Goal: Task Accomplishment & Management: Complete application form

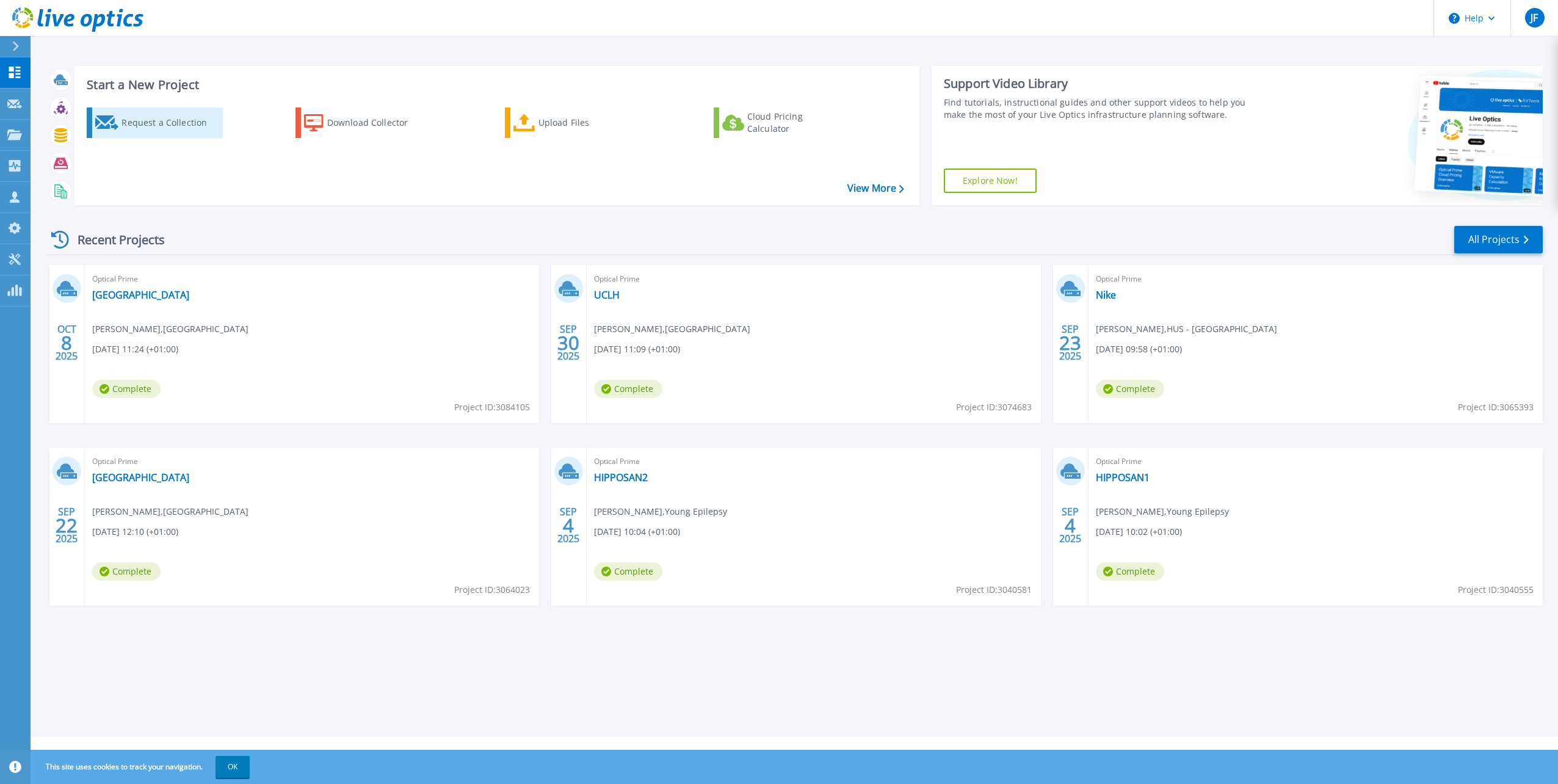
click at [182, 135] on link "Request a Collection" at bounding box center [155, 122] width 136 height 30
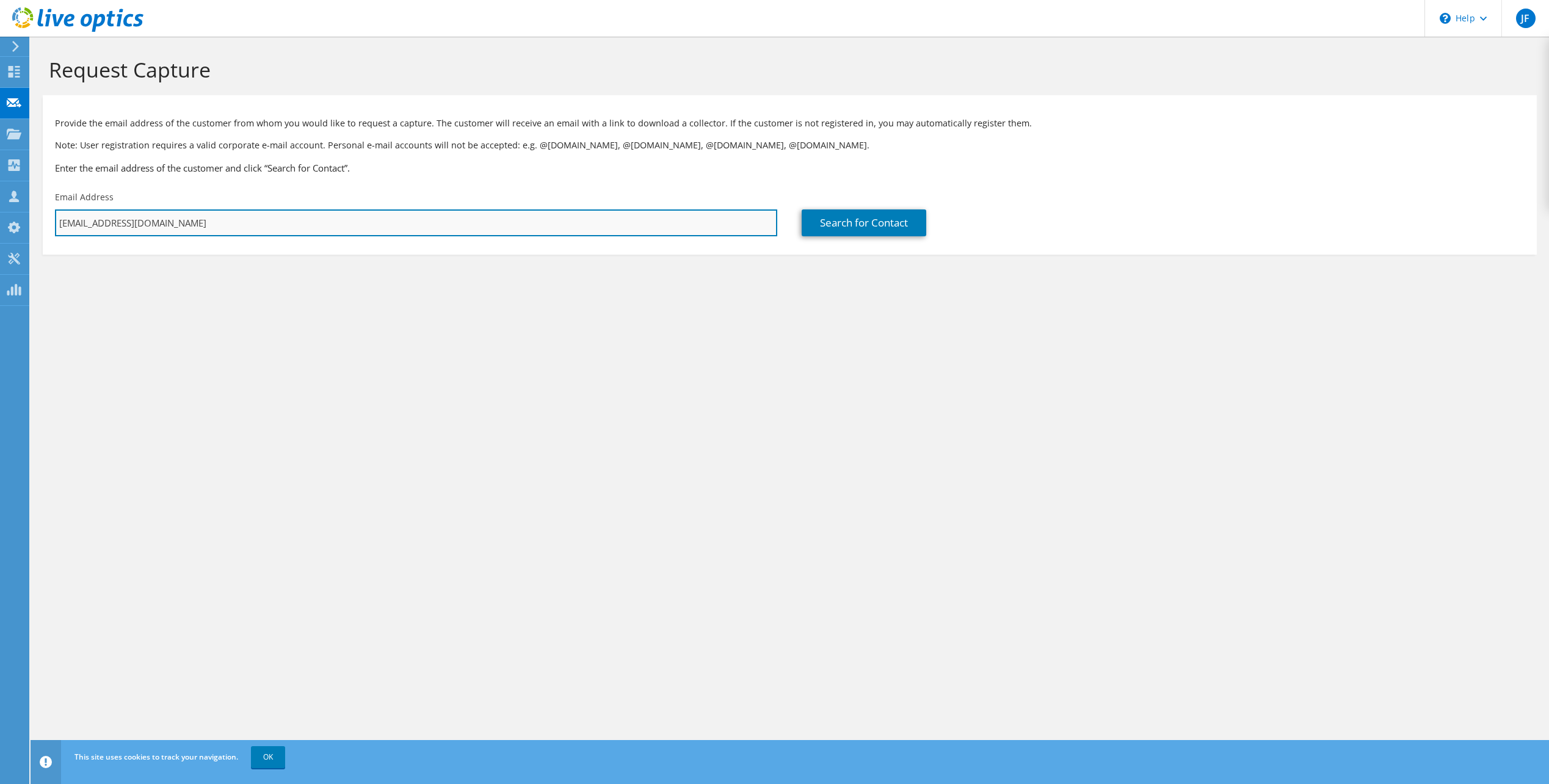
click at [577, 226] on input "[EMAIL_ADDRESS][DOMAIN_NAME]" at bounding box center [416, 223] width 722 height 27
drag, startPoint x: 577, startPoint y: 226, endPoint x: -3, endPoint y: 120, distance: 589.6
click at [0, 120] on html "JF Channel Partner Jack Firth jack.firth@quadris.co.uk QUADRIS My Profile Log O…" at bounding box center [774, 392] width 1549 height 784
paste input "steker@ceh.ac"
type input "steker@ceh.ac.uk"
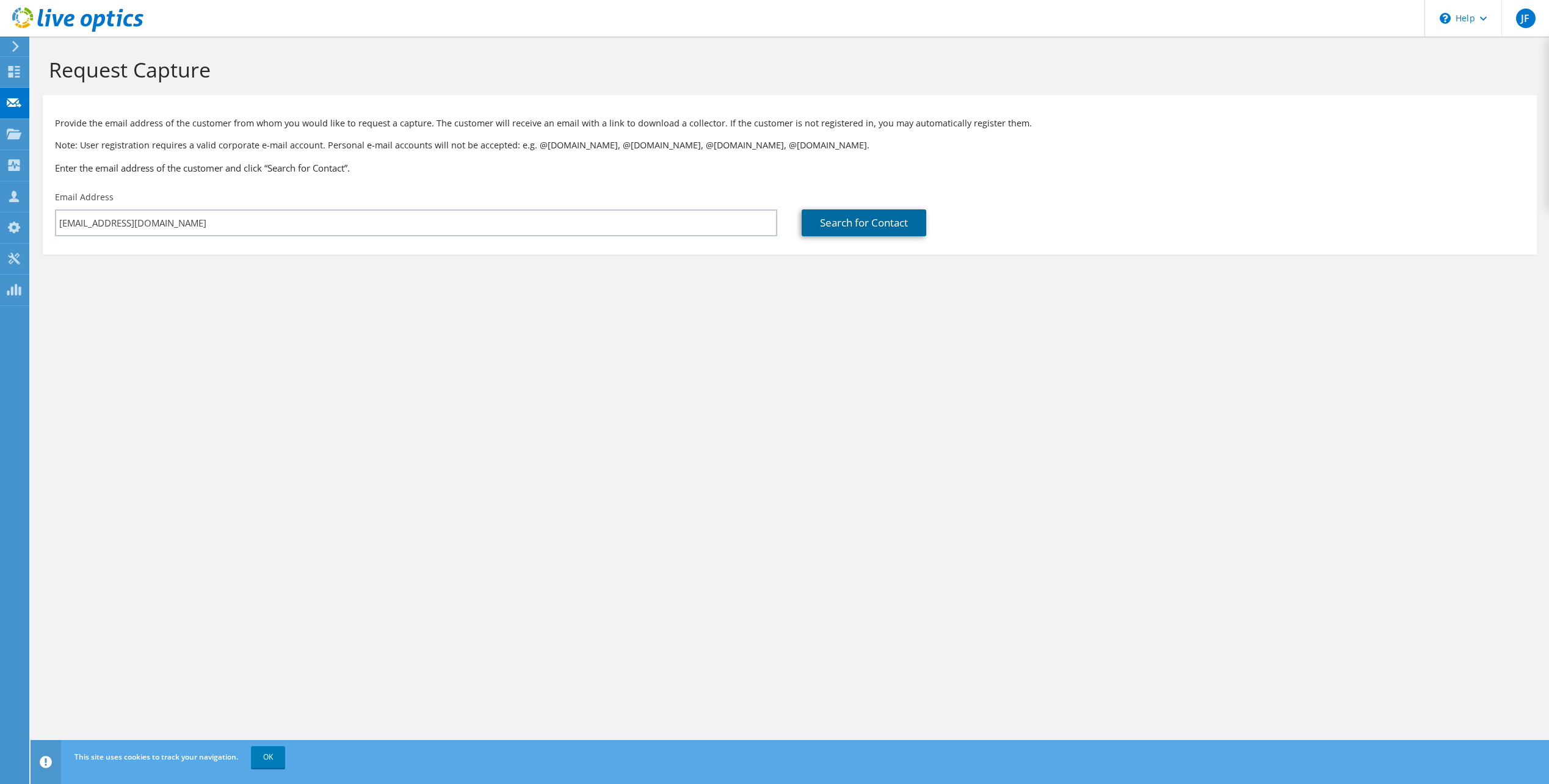
click at [865, 222] on link "Search for Contact" at bounding box center [864, 223] width 124 height 27
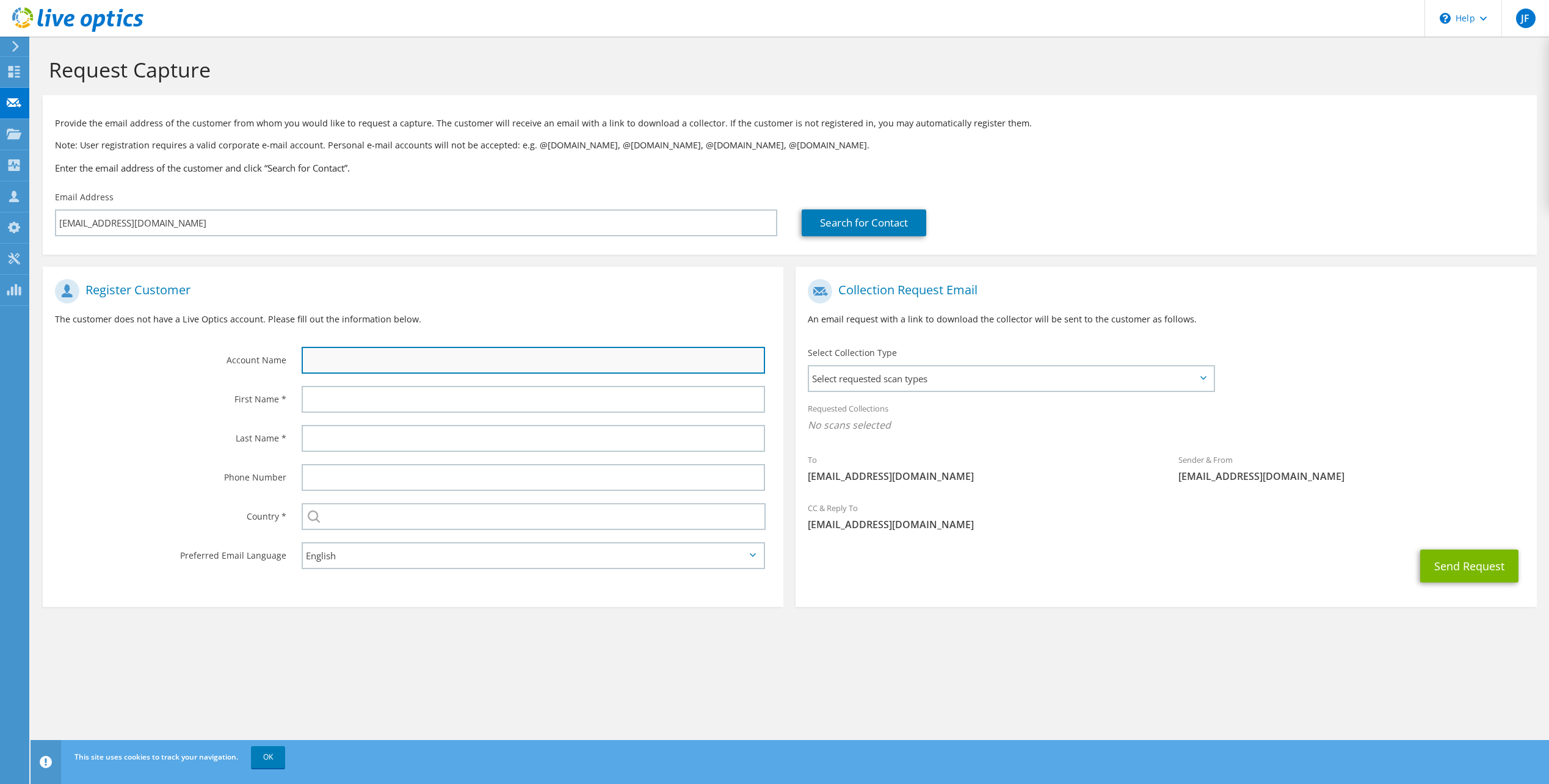
click at [343, 365] on input "text" at bounding box center [534, 360] width 464 height 27
click at [433, 367] on input "text" at bounding box center [534, 360] width 464 height 27
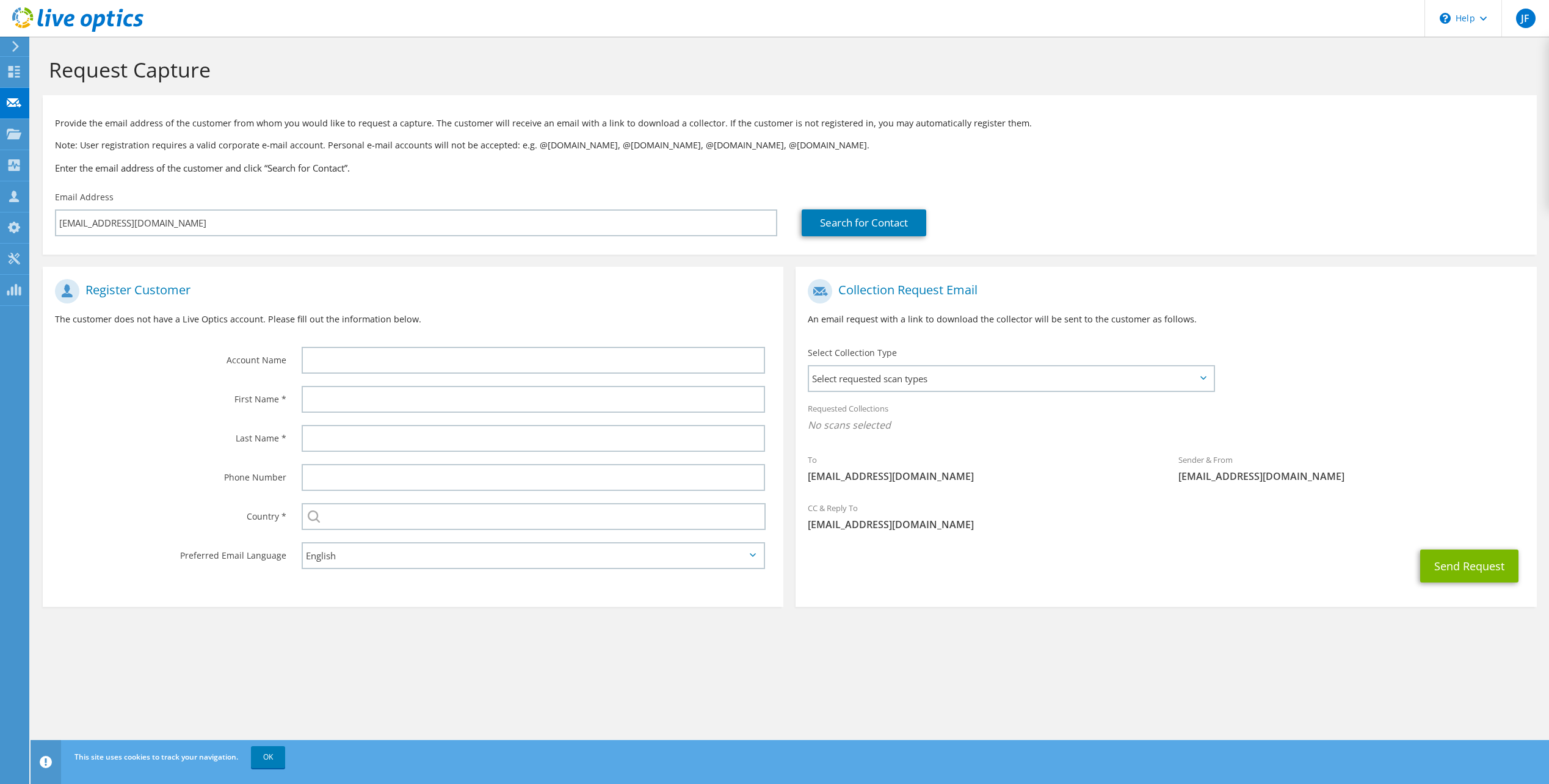
click at [450, 280] on h1 "Register Customer" at bounding box center [410, 291] width 710 height 24
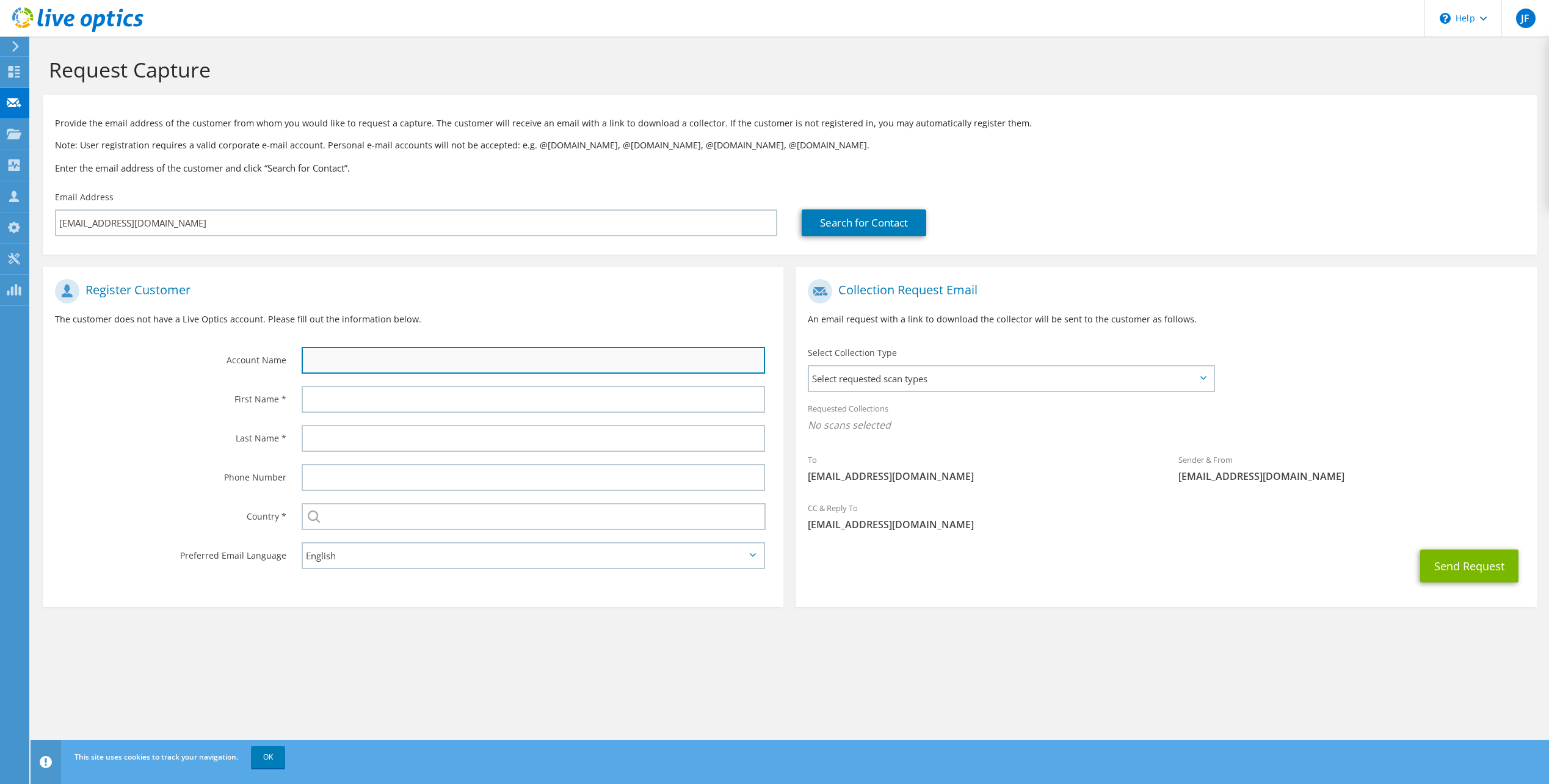
drag, startPoint x: 439, startPoint y: 363, endPoint x: 455, endPoint y: 369, distance: 17.1
click at [440, 361] on input "text" at bounding box center [534, 360] width 464 height 27
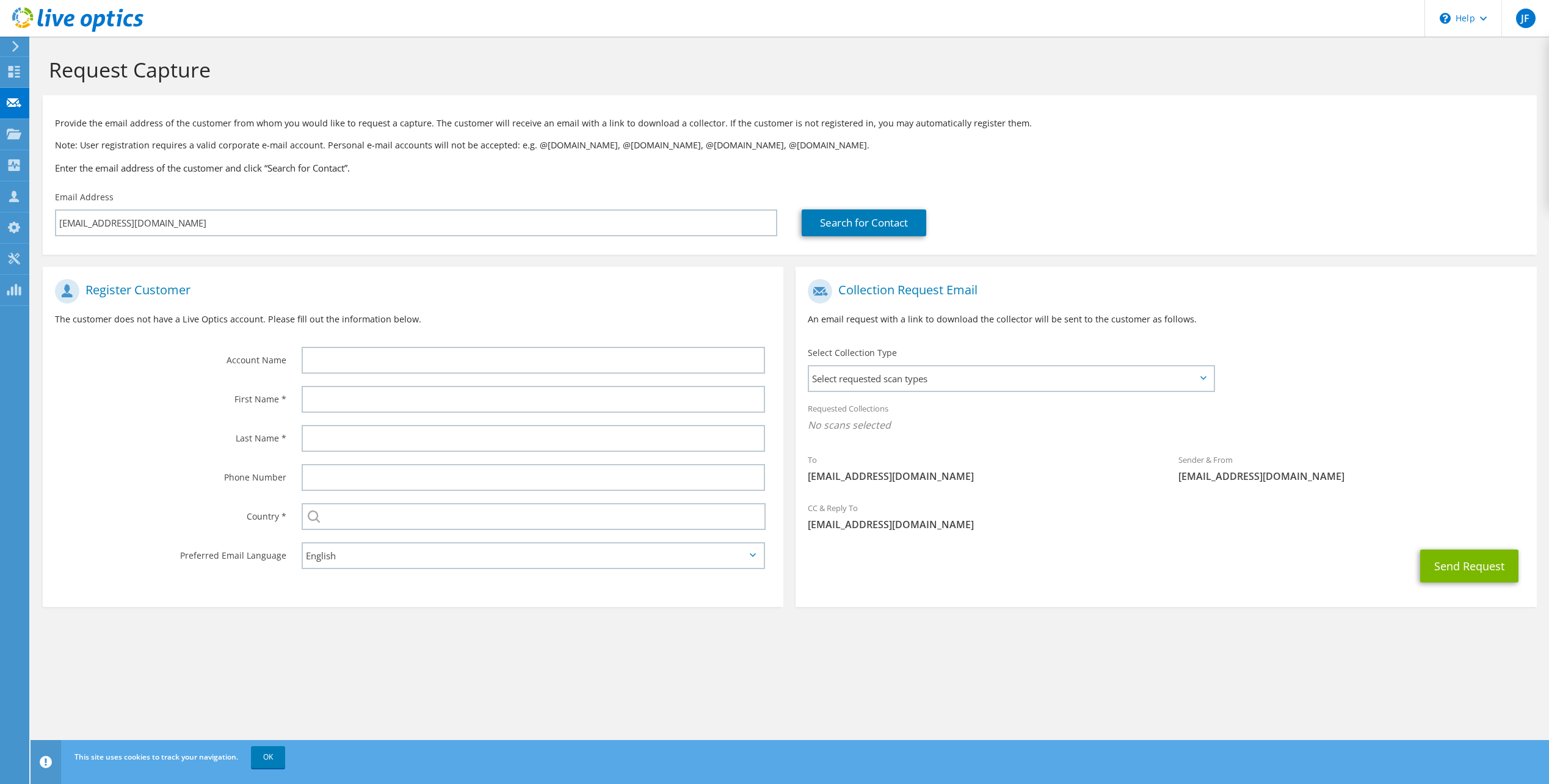
click at [415, 275] on div "Register Customer The customer does not have a Live Optics account. Please fill…" at bounding box center [413, 306] width 741 height 68
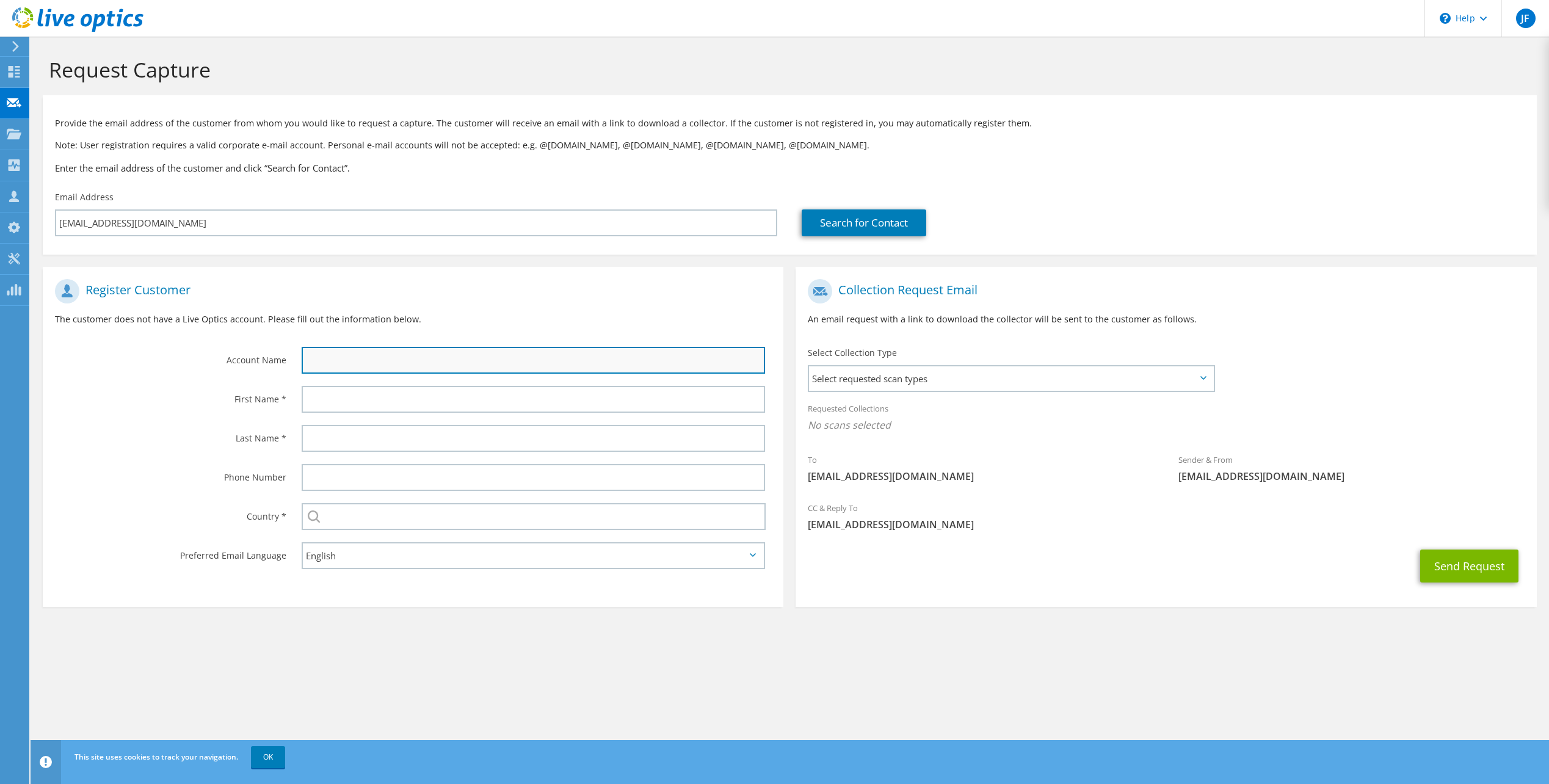
click at [399, 351] on input "text" at bounding box center [534, 360] width 464 height 27
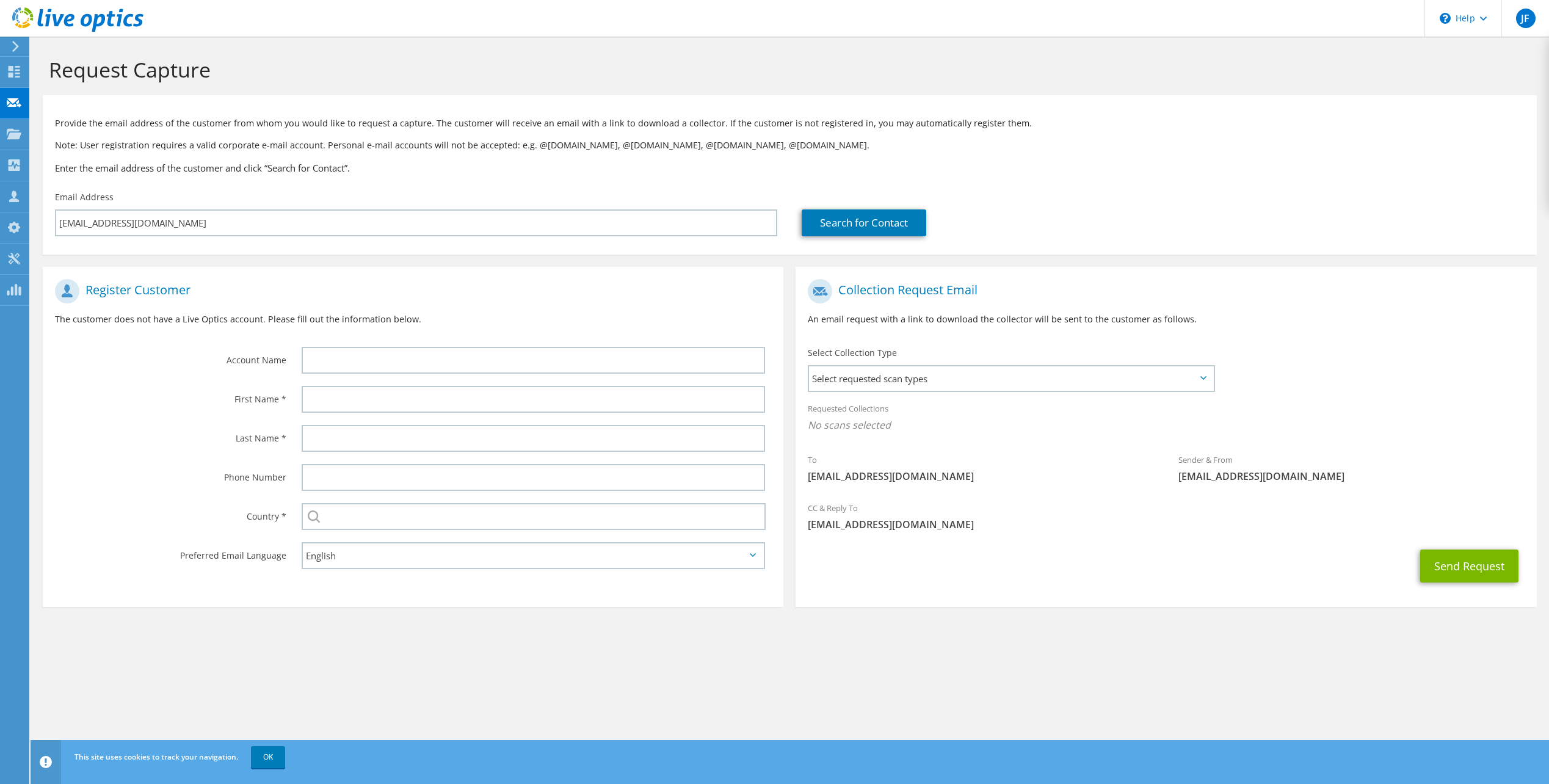
drag, startPoint x: 1333, startPoint y: 257, endPoint x: 1204, endPoint y: 296, distance: 134.8
click at [1333, 257] on div "Collection Request Email An email request with a link to download the collector…" at bounding box center [1166, 431] width 753 height 352
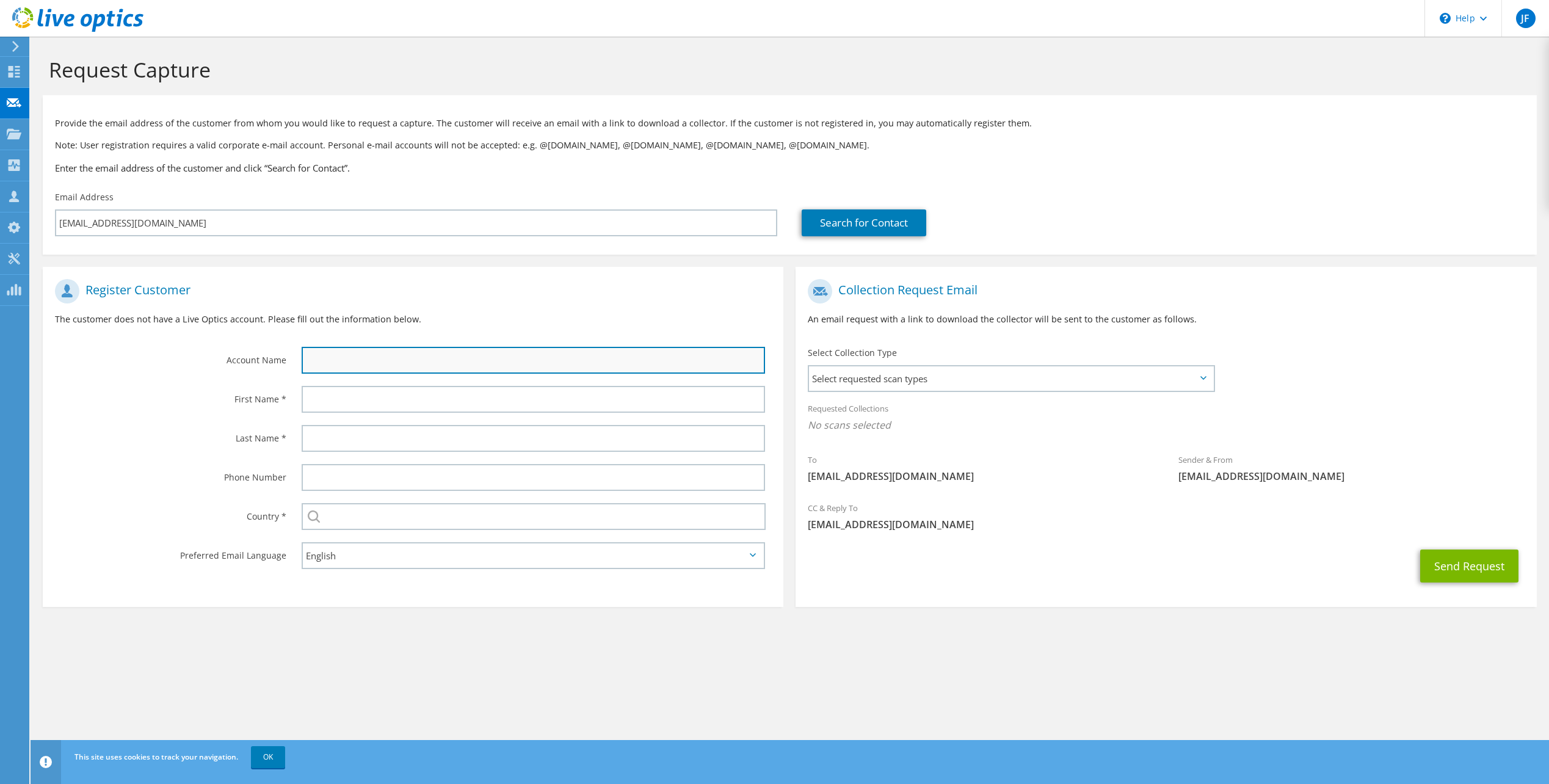
click at [435, 359] on input "text" at bounding box center [534, 360] width 464 height 27
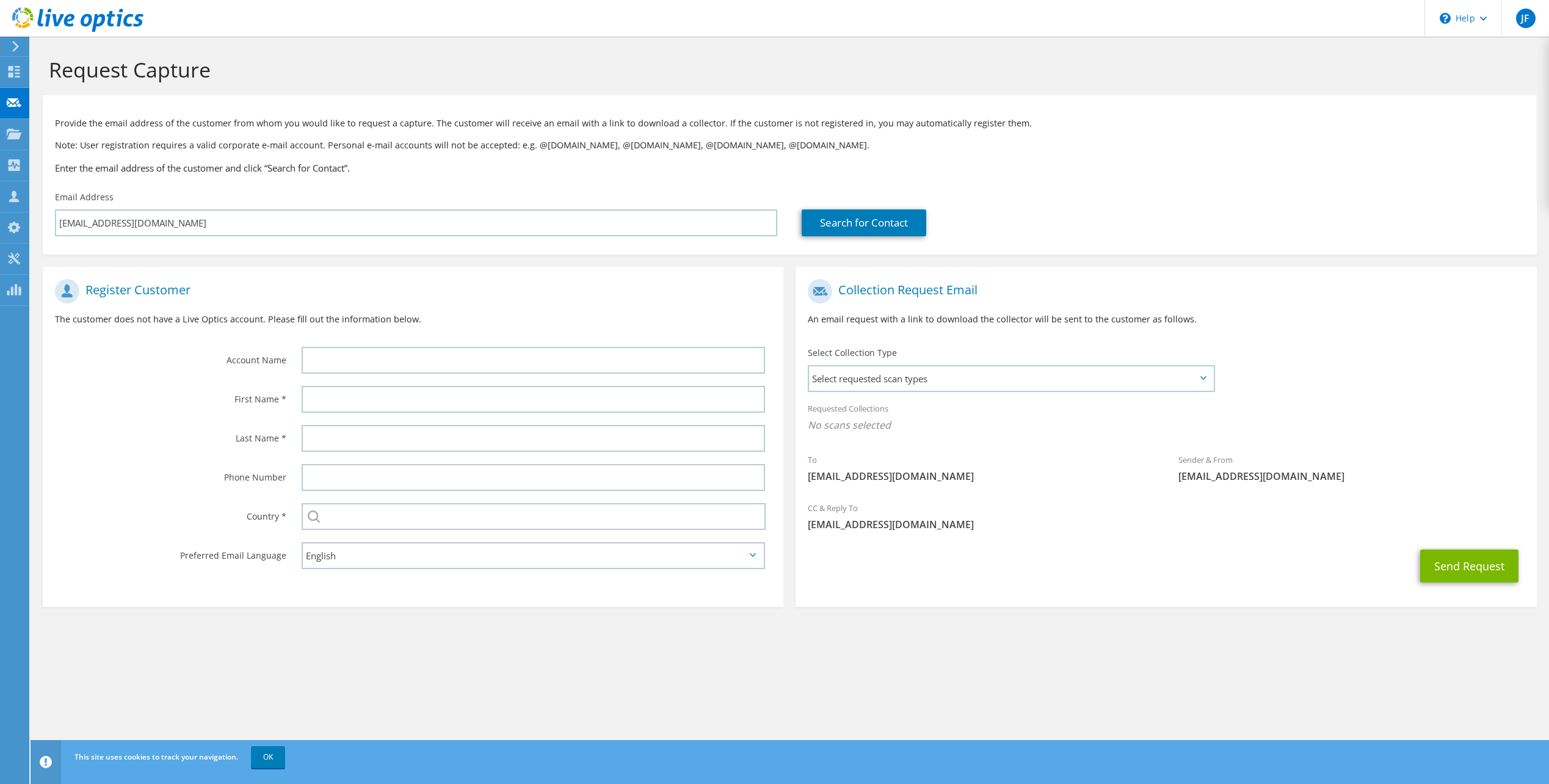
click at [288, 389] on div "First Name *" at bounding box center [166, 398] width 247 height 38
click at [350, 403] on input "text" at bounding box center [534, 399] width 464 height 27
paste input "steker@ceh.ac.uk"
drag, startPoint x: 331, startPoint y: 401, endPoint x: 574, endPoint y: 397, distance: 243.0
click at [524, 404] on input "steker@ceh.ac.uk" at bounding box center [534, 399] width 464 height 27
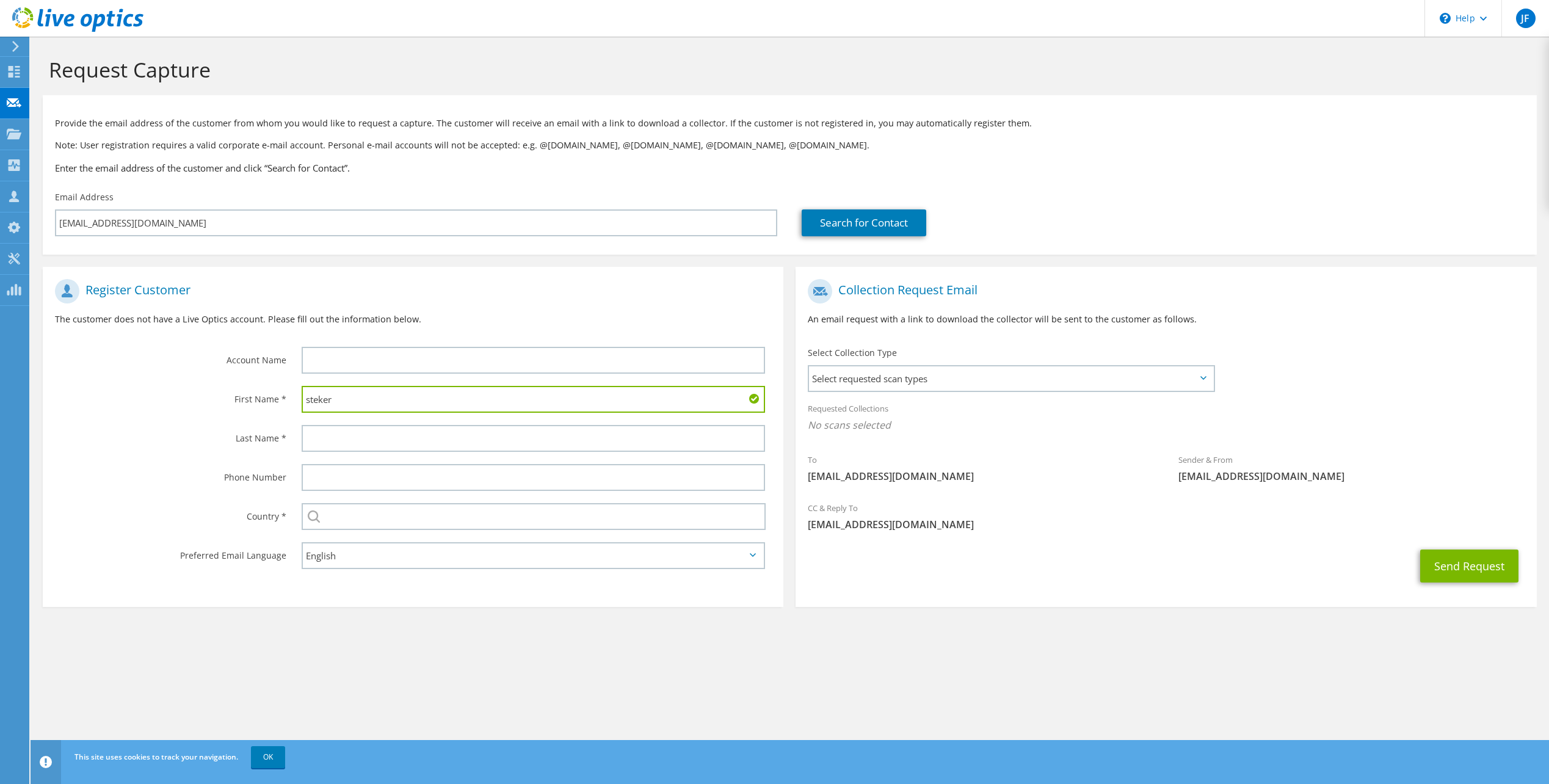
type input "steker"
click at [1210, 197] on div "Search for Contact" at bounding box center [1163, 213] width 747 height 57
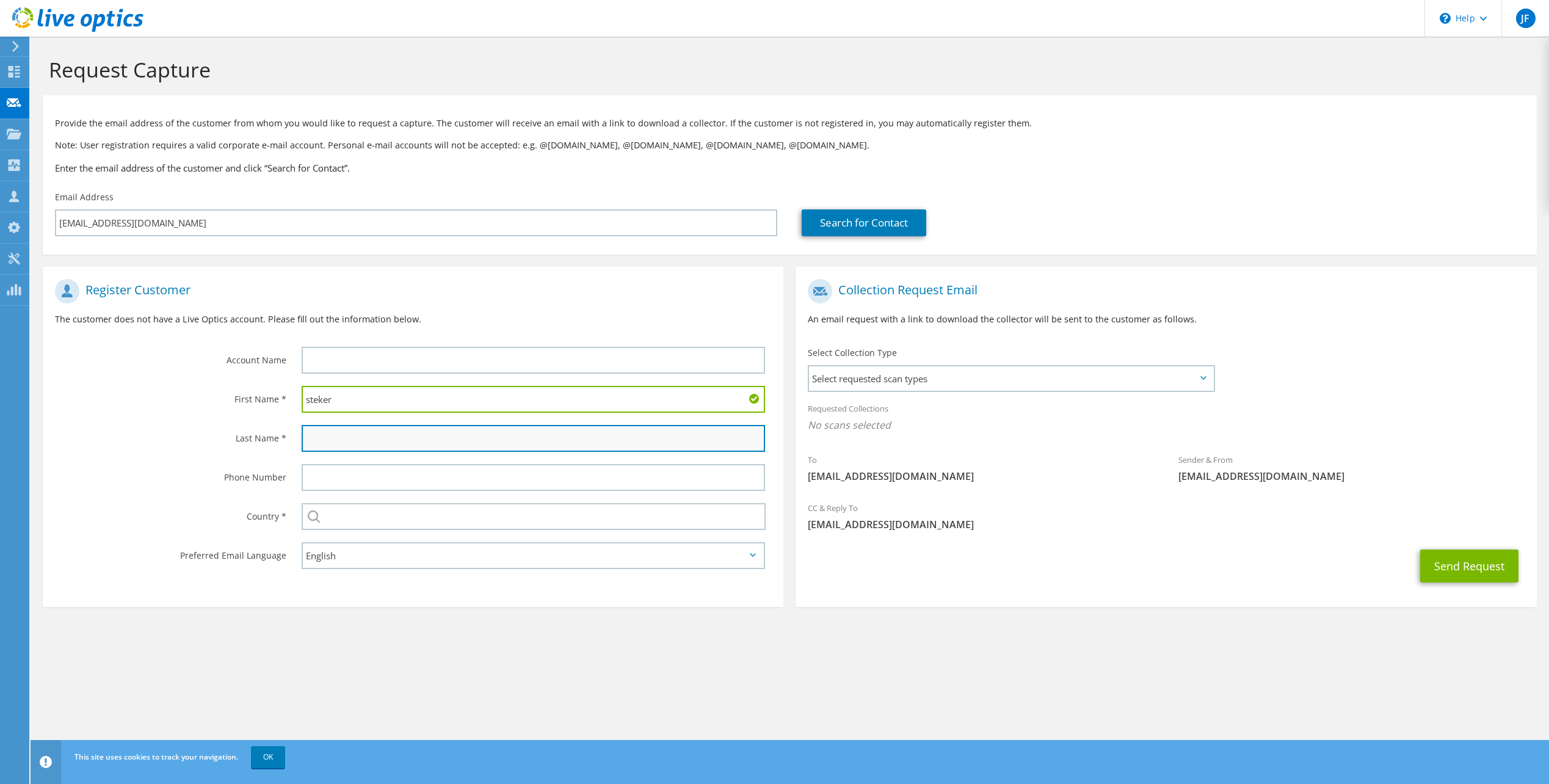
click at [400, 437] on input "text" at bounding box center [534, 438] width 464 height 27
paste input "Kerr"
type input "Kerr"
click at [307, 400] on input "steker" at bounding box center [534, 399] width 464 height 27
type input "Steker"
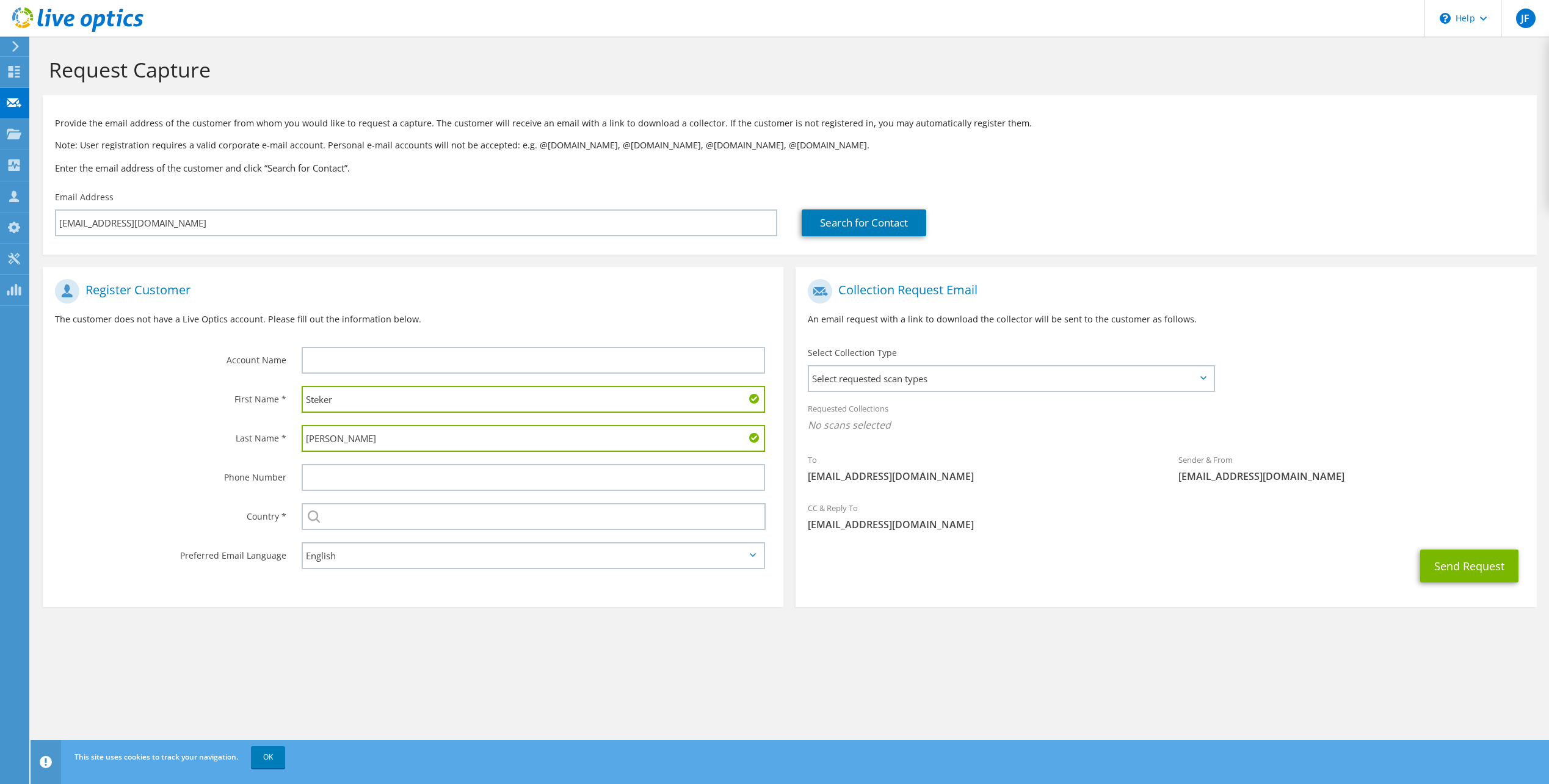
click at [178, 364] on label "Account Name" at bounding box center [171, 356] width 231 height 19
drag, startPoint x: 355, startPoint y: 511, endPoint x: 423, endPoint y: 513, distance: 68.0
click at [355, 511] on input "text" at bounding box center [534, 517] width 464 height 27
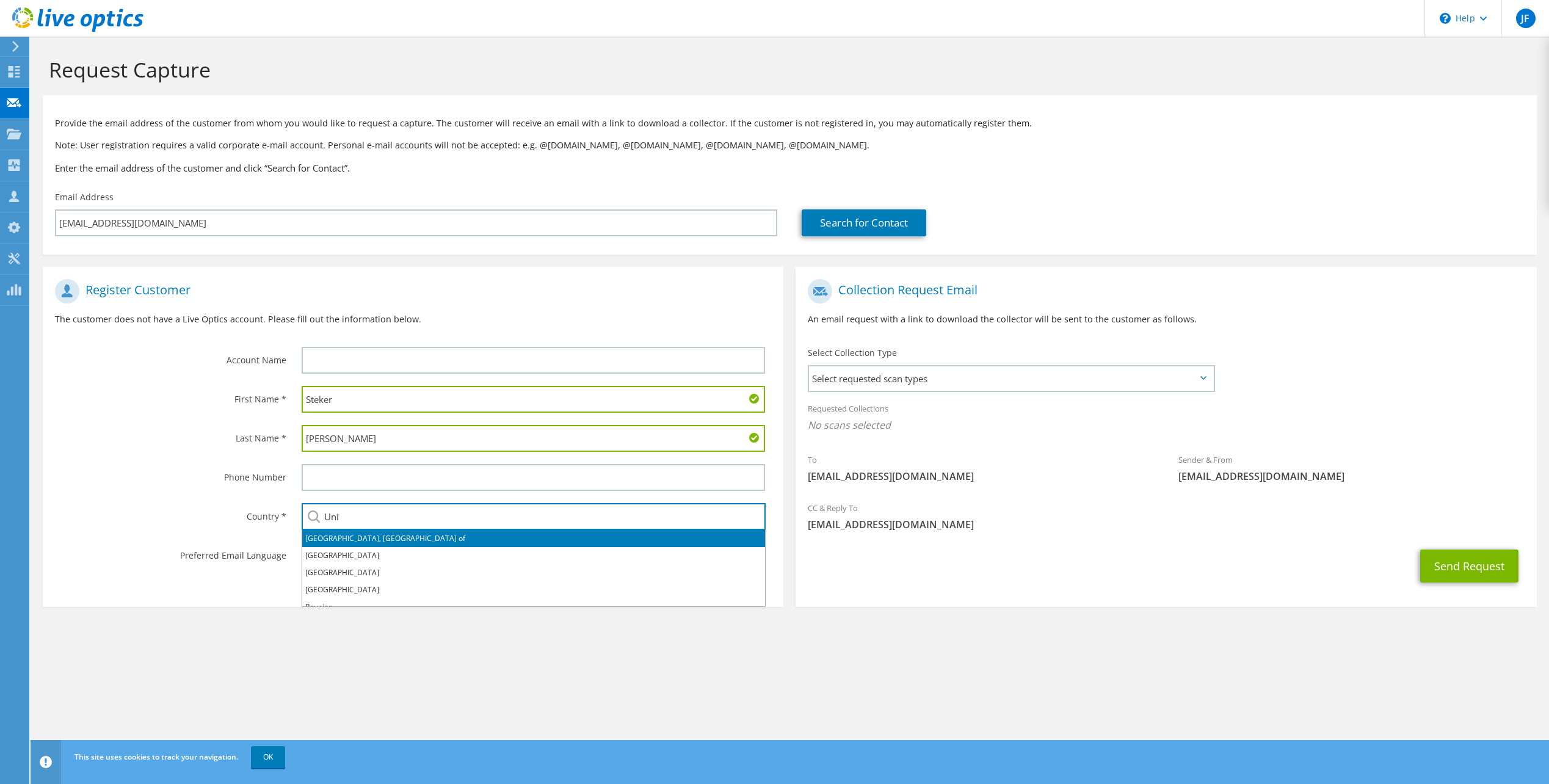
type input "Uni"
click at [251, 512] on label "Country *" at bounding box center [171, 513] width 231 height 19
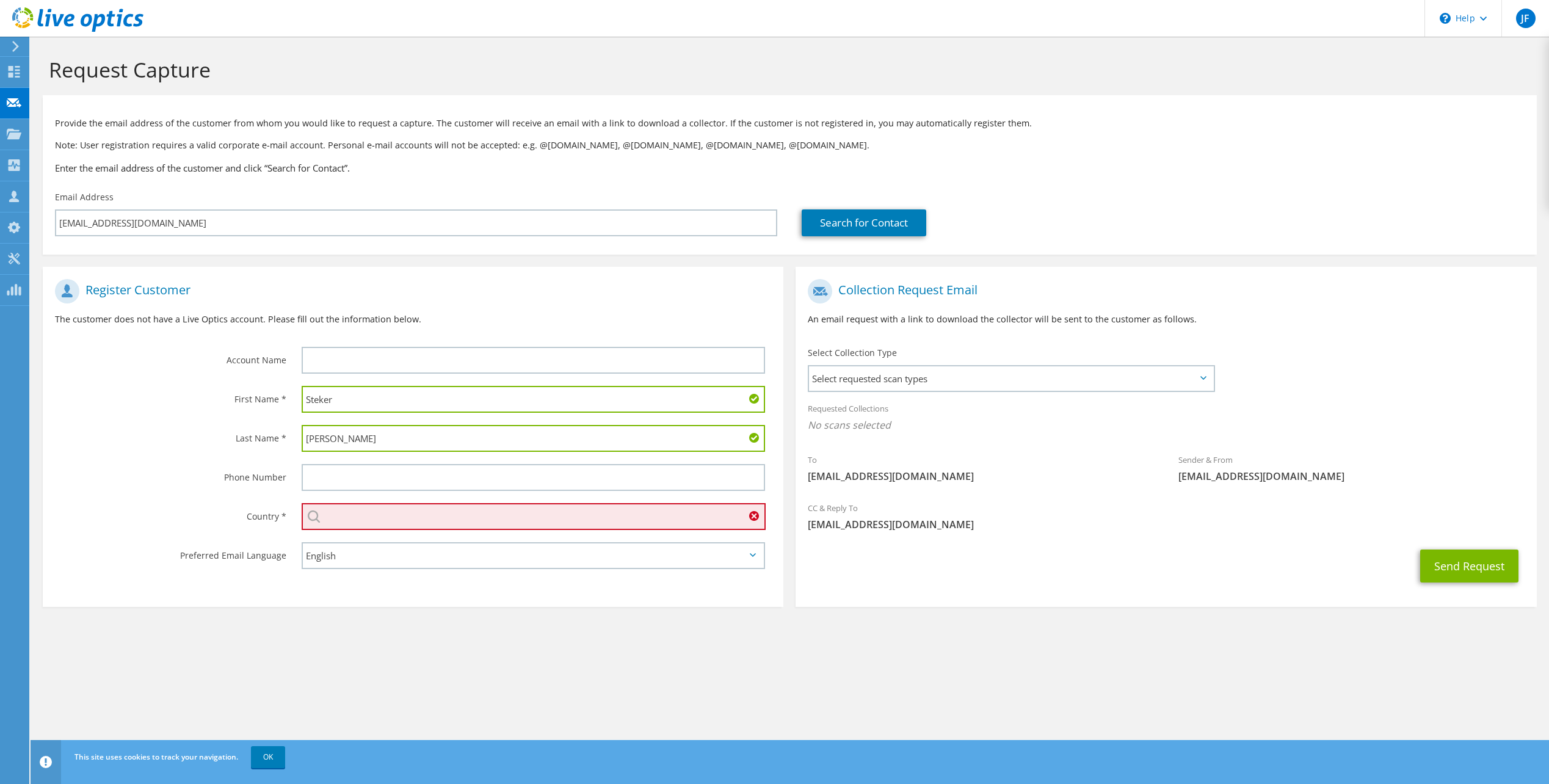
click at [392, 509] on input "text" at bounding box center [534, 517] width 464 height 27
click at [629, 510] on input "text" at bounding box center [534, 517] width 464 height 27
click at [496, 511] on input "text" at bounding box center [534, 517] width 464 height 27
click at [249, 543] on label "Preferred Email Language" at bounding box center [171, 552] width 231 height 19
click at [901, 371] on span "Select requested scan types" at bounding box center [1011, 378] width 404 height 24
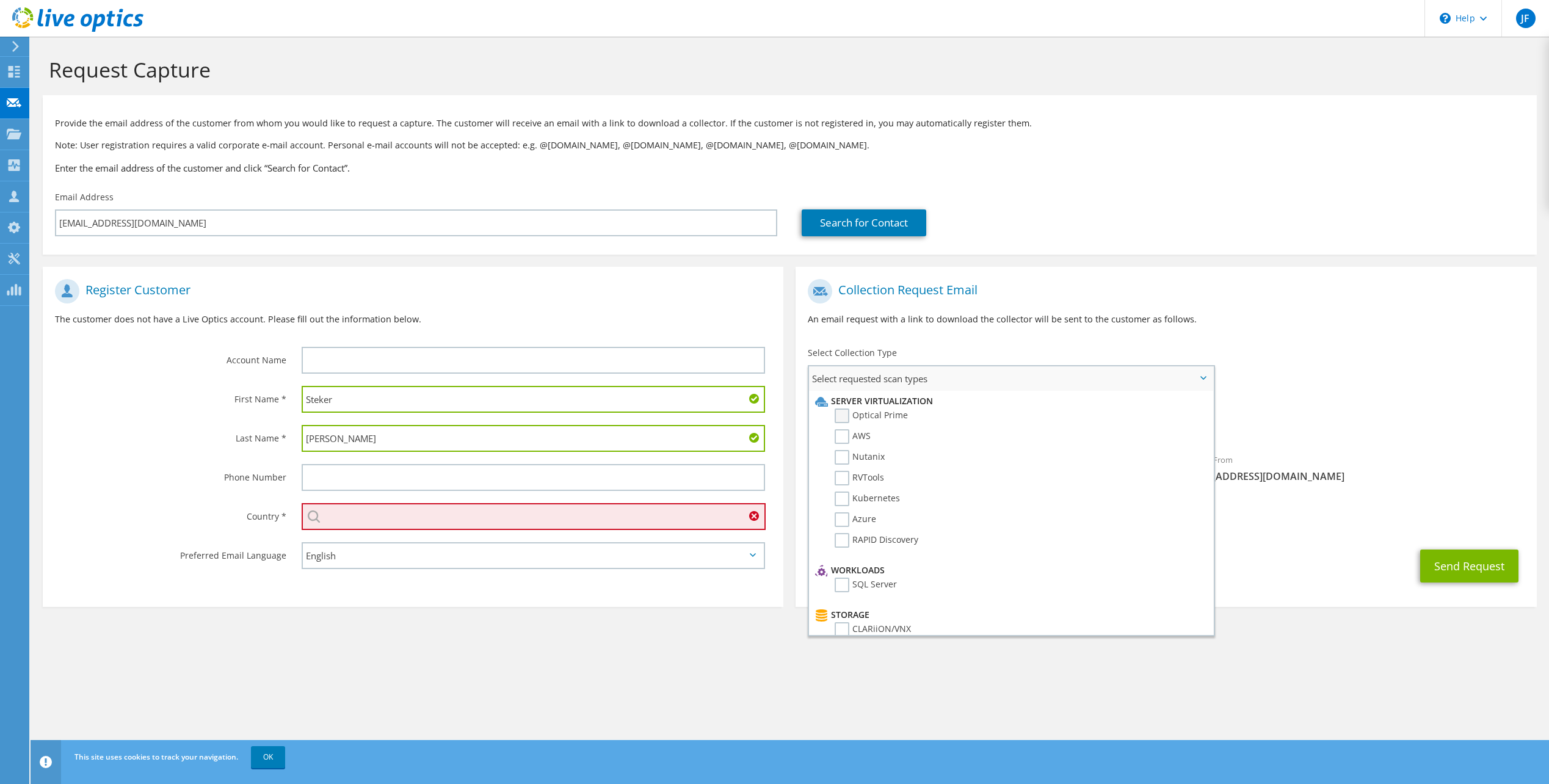
click at [845, 415] on label "Optical Prime" at bounding box center [871, 416] width 73 height 15
click at [0, 0] on input "Optical Prime" at bounding box center [0, 0] width 0 height 0
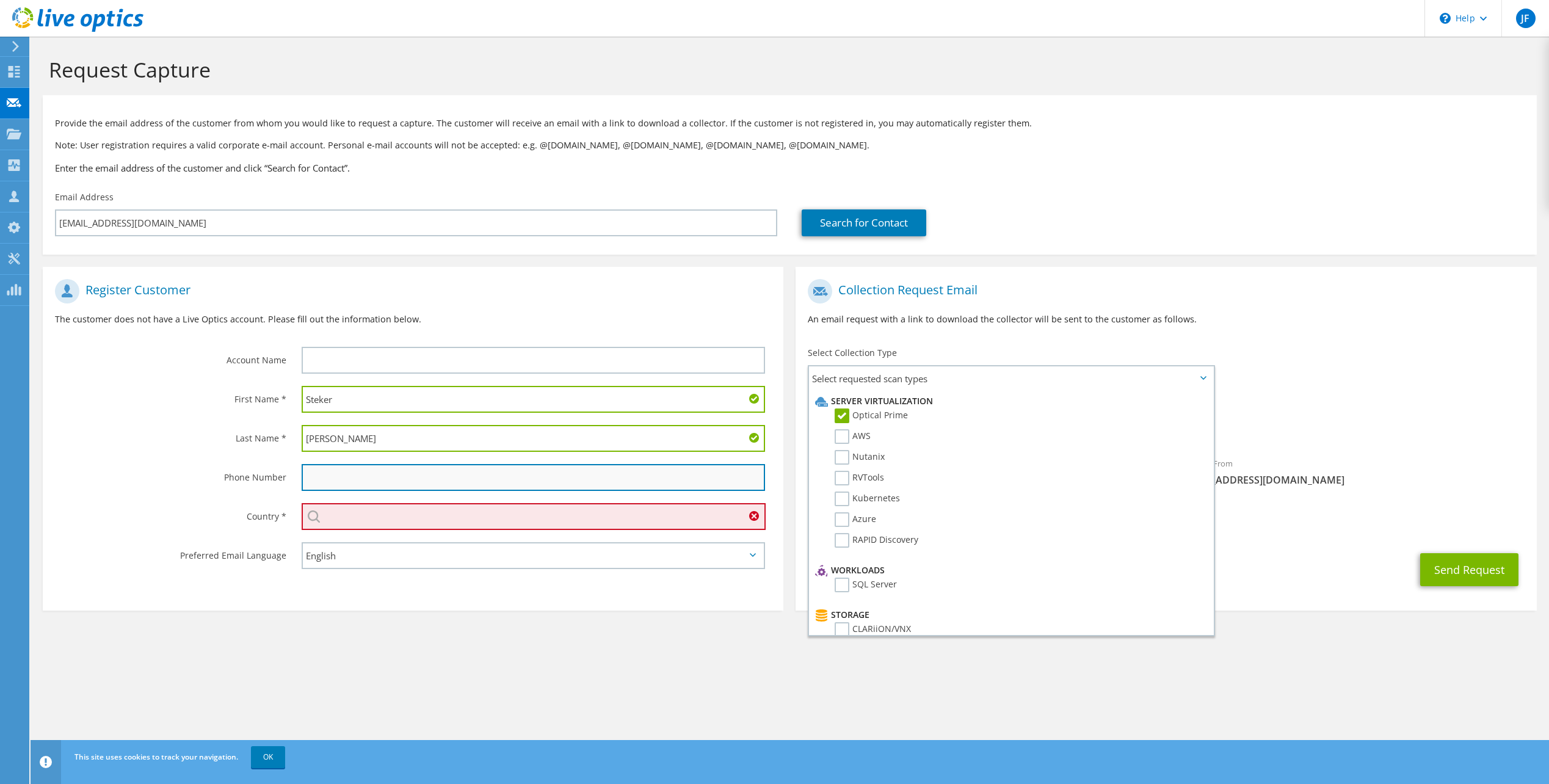
click at [391, 469] on input "text" at bounding box center [534, 477] width 464 height 27
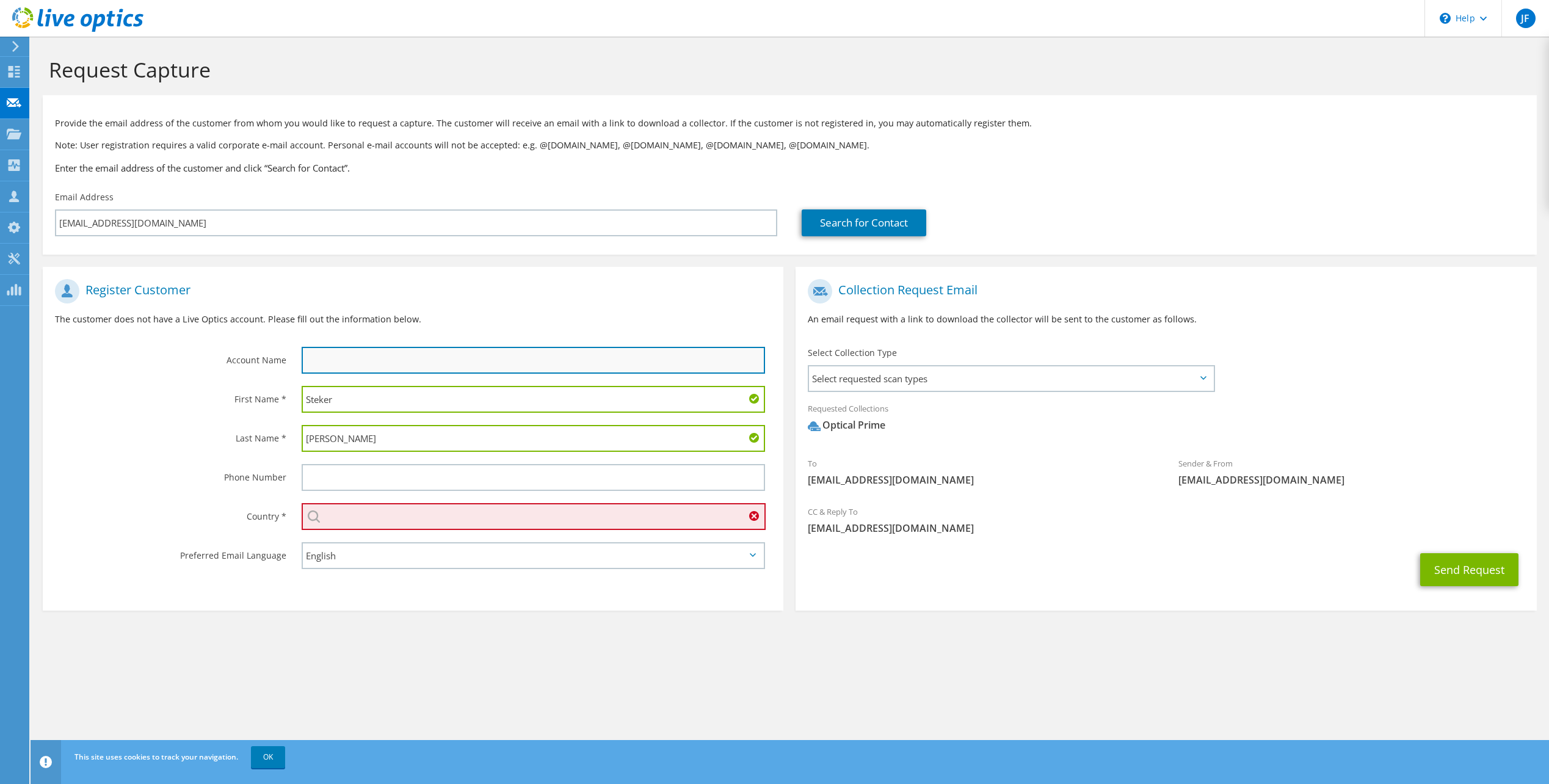
click at [564, 361] on input "text" at bounding box center [534, 360] width 464 height 27
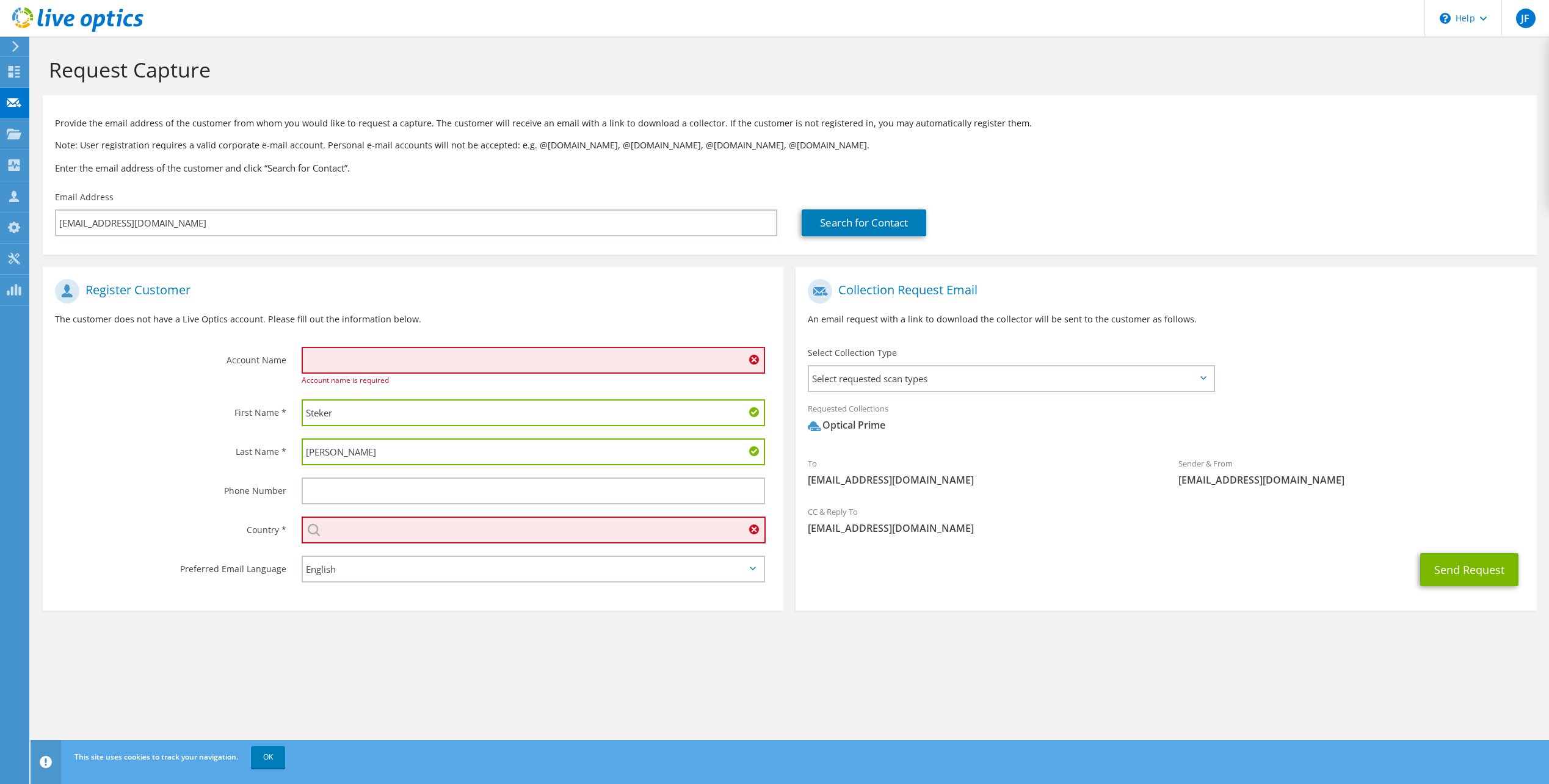
drag, startPoint x: 175, startPoint y: 317, endPoint x: 183, endPoint y: 322, distance: 9.4
click at [175, 317] on p "The customer does not have a Live Optics account. Please fill out the informati…" at bounding box center [413, 319] width 716 height 13
click at [366, 366] on input "text" at bounding box center [534, 360] width 464 height 27
paste input "UK Centre for Ecology & Hydrology"
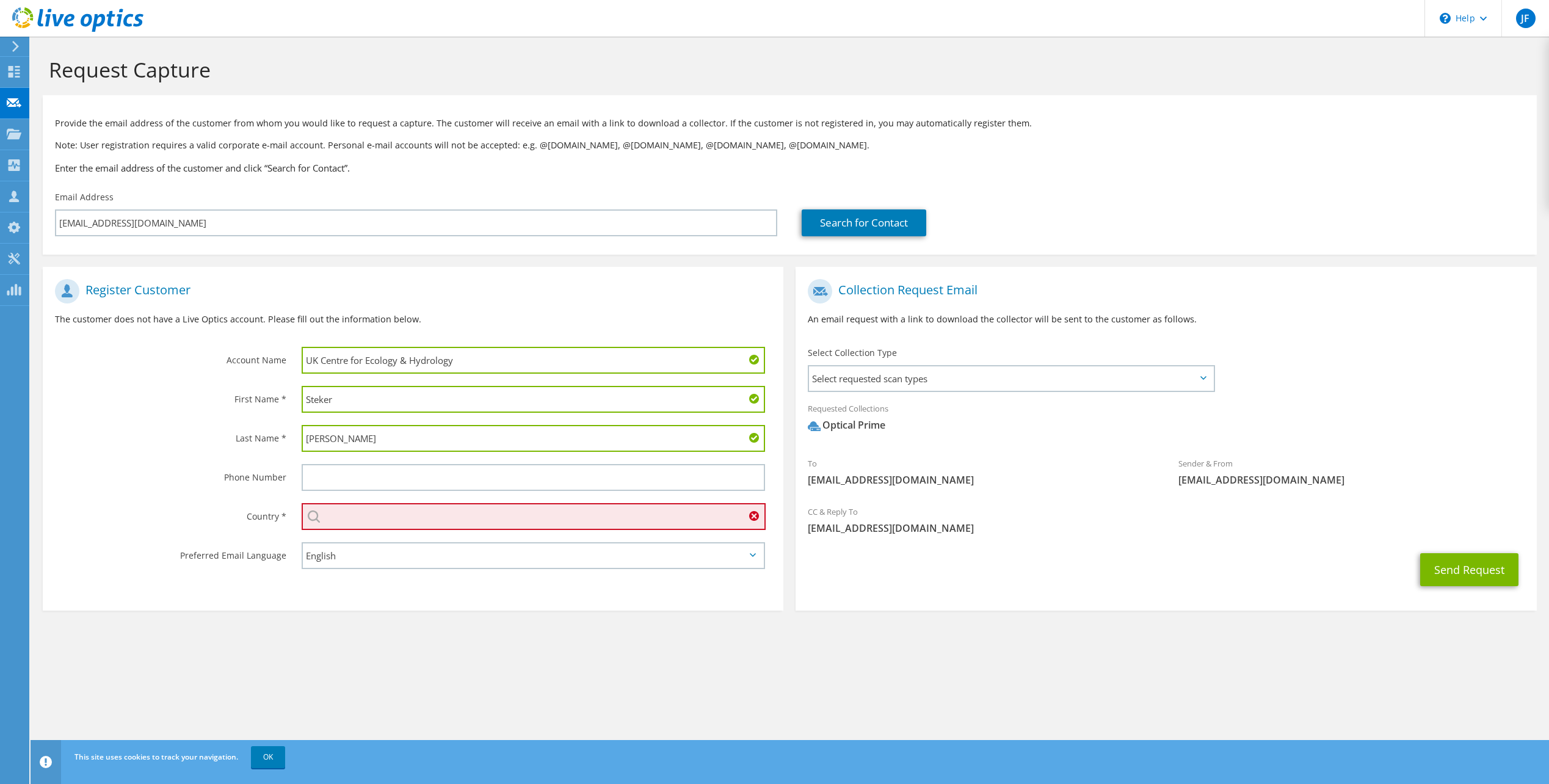
type input "UK Centre for Ecology & Hydrology"
click at [269, 386] on label "First Name *" at bounding box center [171, 395] width 231 height 19
click at [353, 505] on input "text" at bounding box center [534, 517] width 464 height 27
click at [499, 517] on input "text" at bounding box center [534, 517] width 464 height 27
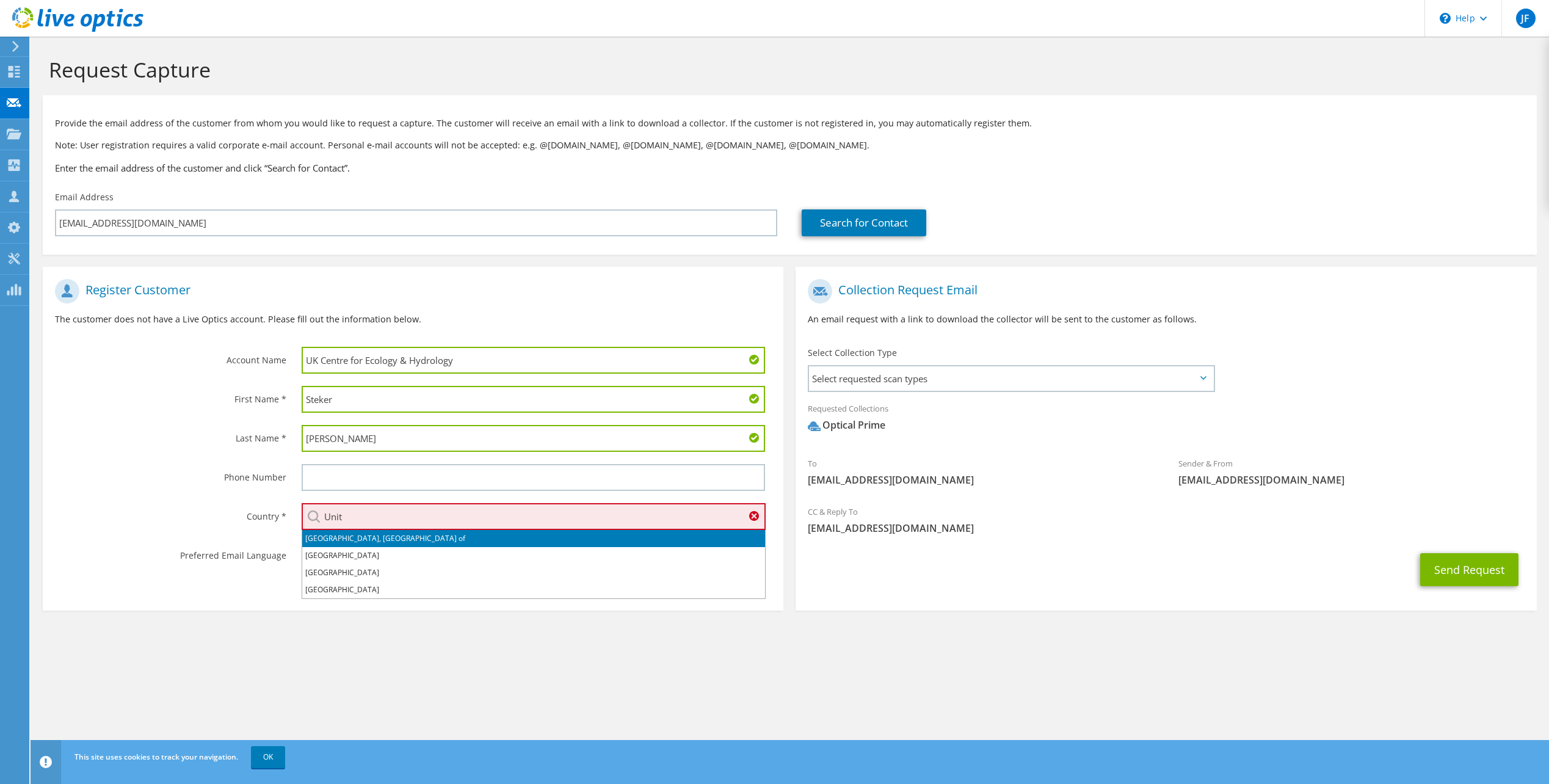
type input "[GEOGRAPHIC_DATA]"
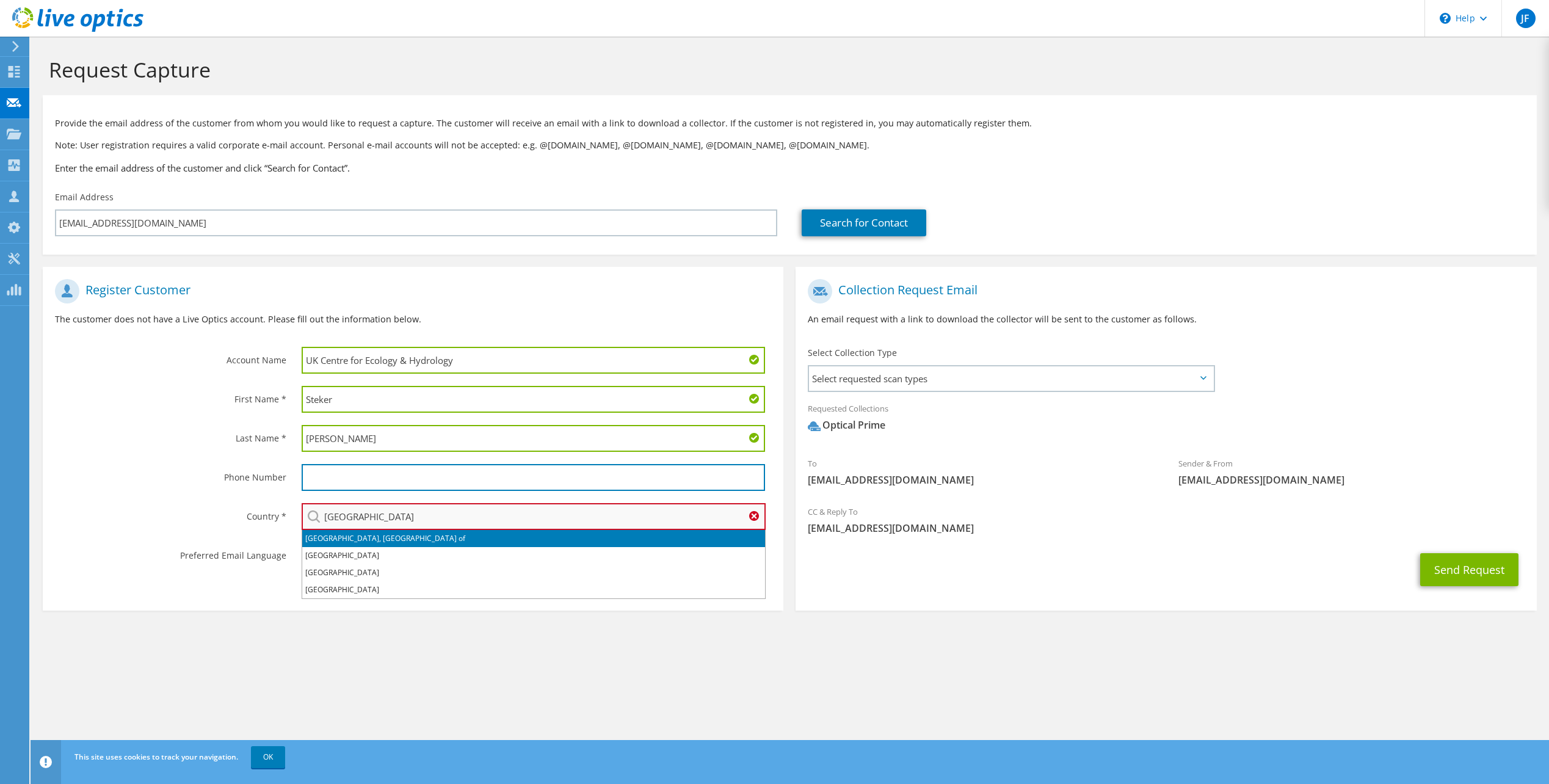
type input "07758513162"
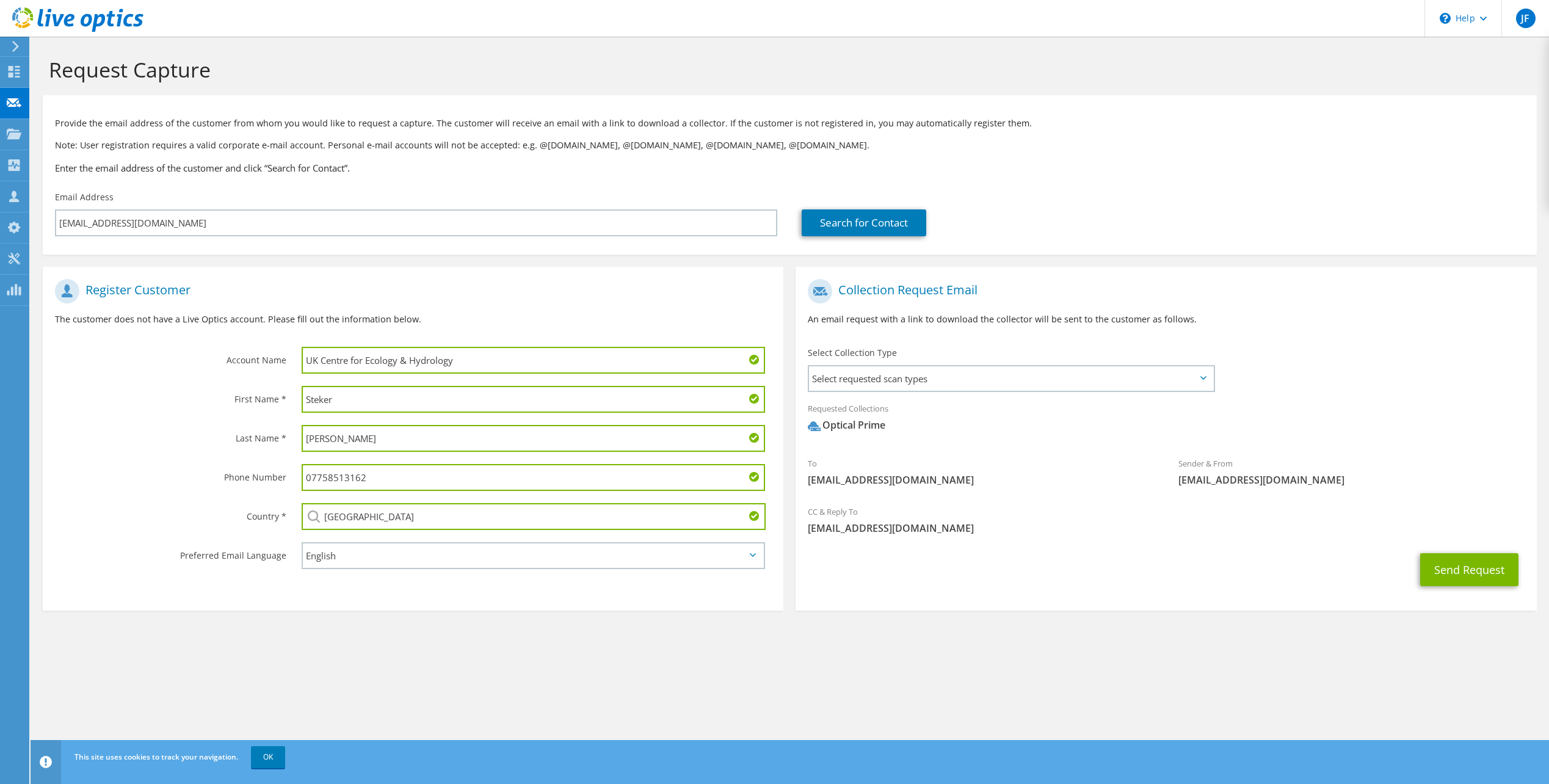
drag, startPoint x: 411, startPoint y: 477, endPoint x: 470, endPoint y: 484, distance: 59.4
click at [411, 477] on input "07758513162" at bounding box center [534, 477] width 464 height 27
drag, startPoint x: 226, startPoint y: 486, endPoint x: 179, endPoint y: 485, distance: 47.0
click at [177, 485] on div "Phone Number 07758513162" at bounding box center [413, 477] width 741 height 39
click at [220, 418] on div "First Name * Steker" at bounding box center [413, 399] width 741 height 39
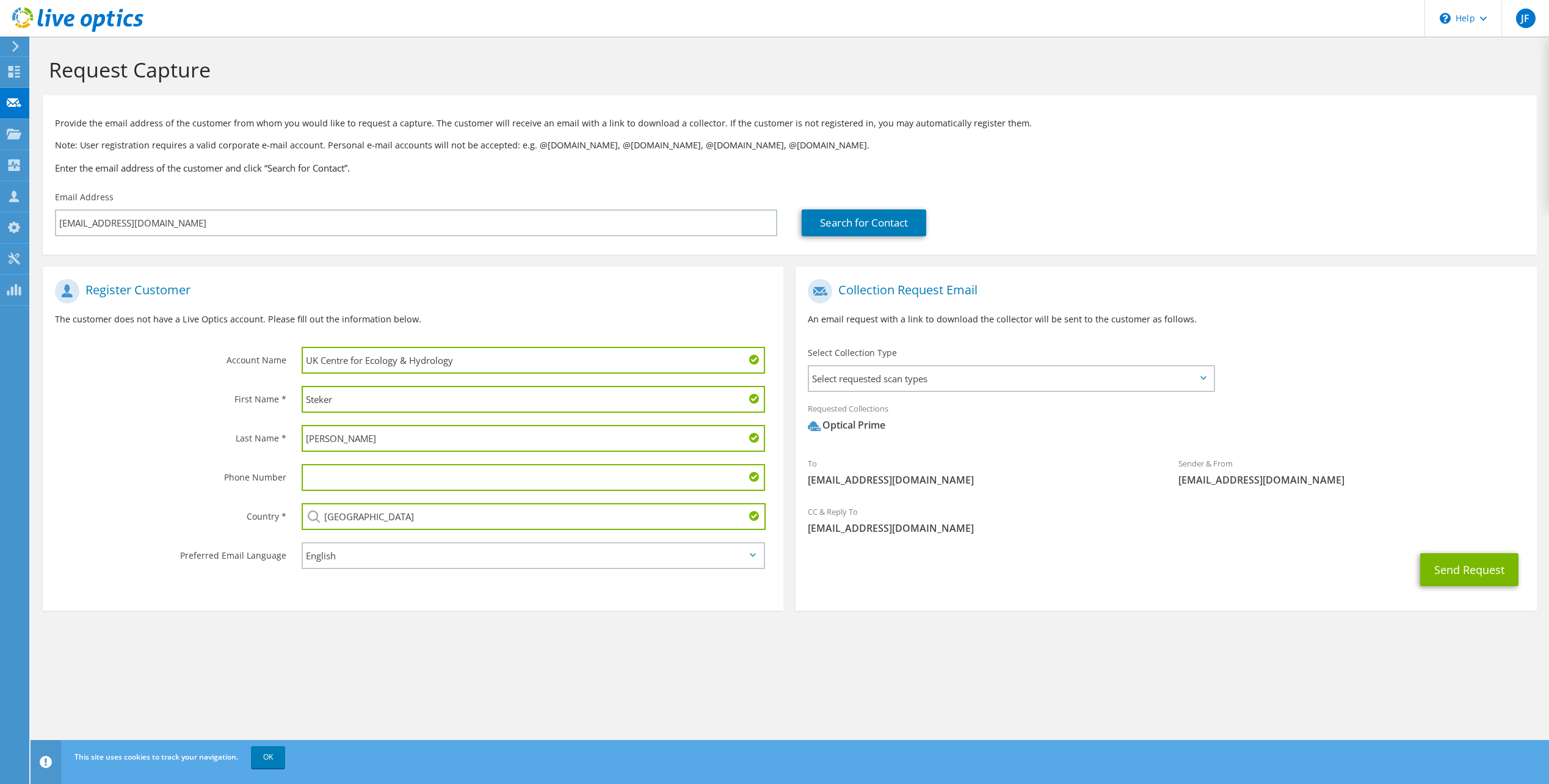
drag, startPoint x: 439, startPoint y: 480, endPoint x: 456, endPoint y: 484, distance: 17.5
click at [439, 480] on input "text" at bounding box center [534, 477] width 464 height 27
click at [1454, 564] on button "Send Request" at bounding box center [1469, 569] width 98 height 33
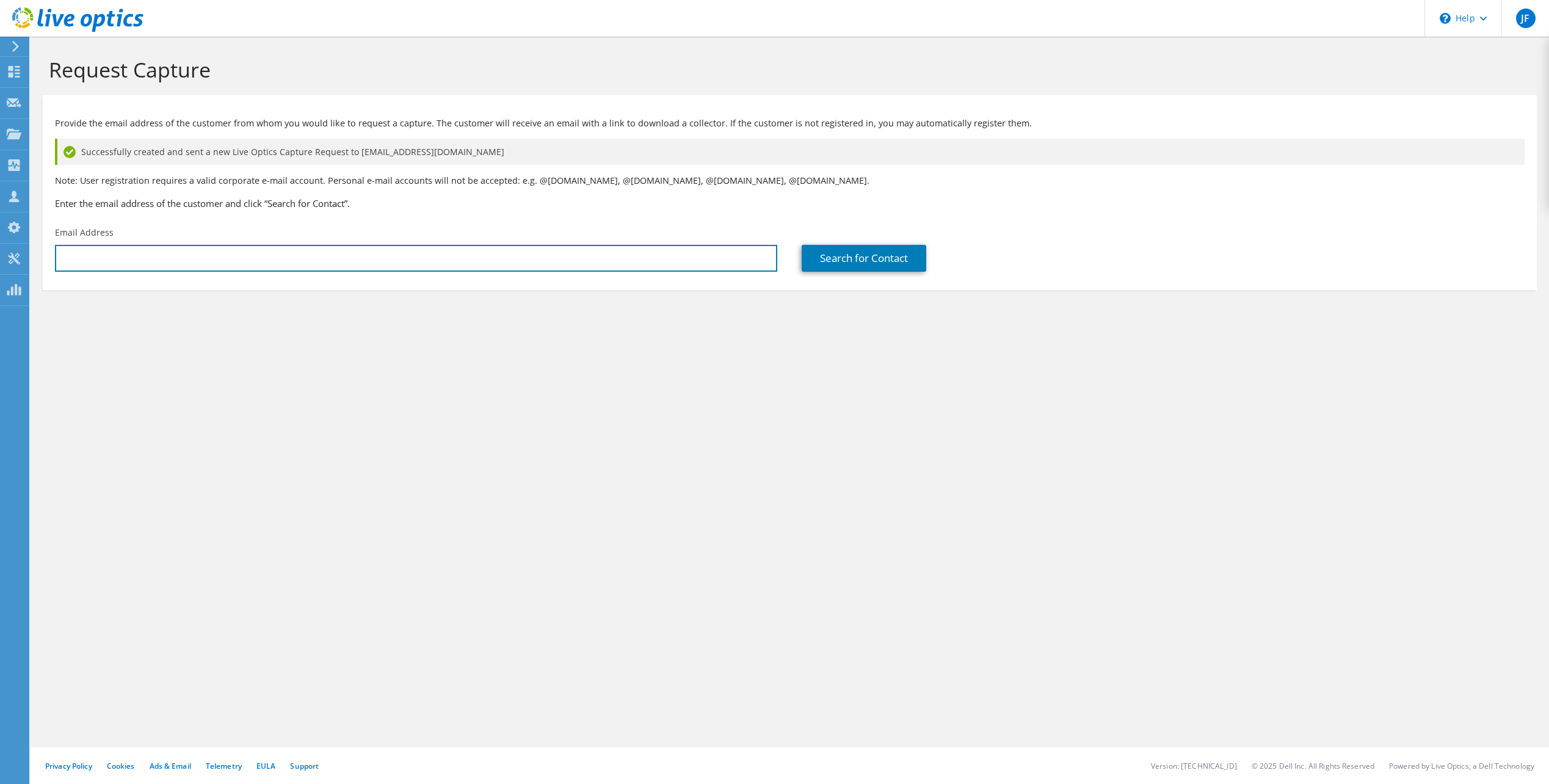
type input "[EMAIL_ADDRESS][DOMAIN_NAME]"
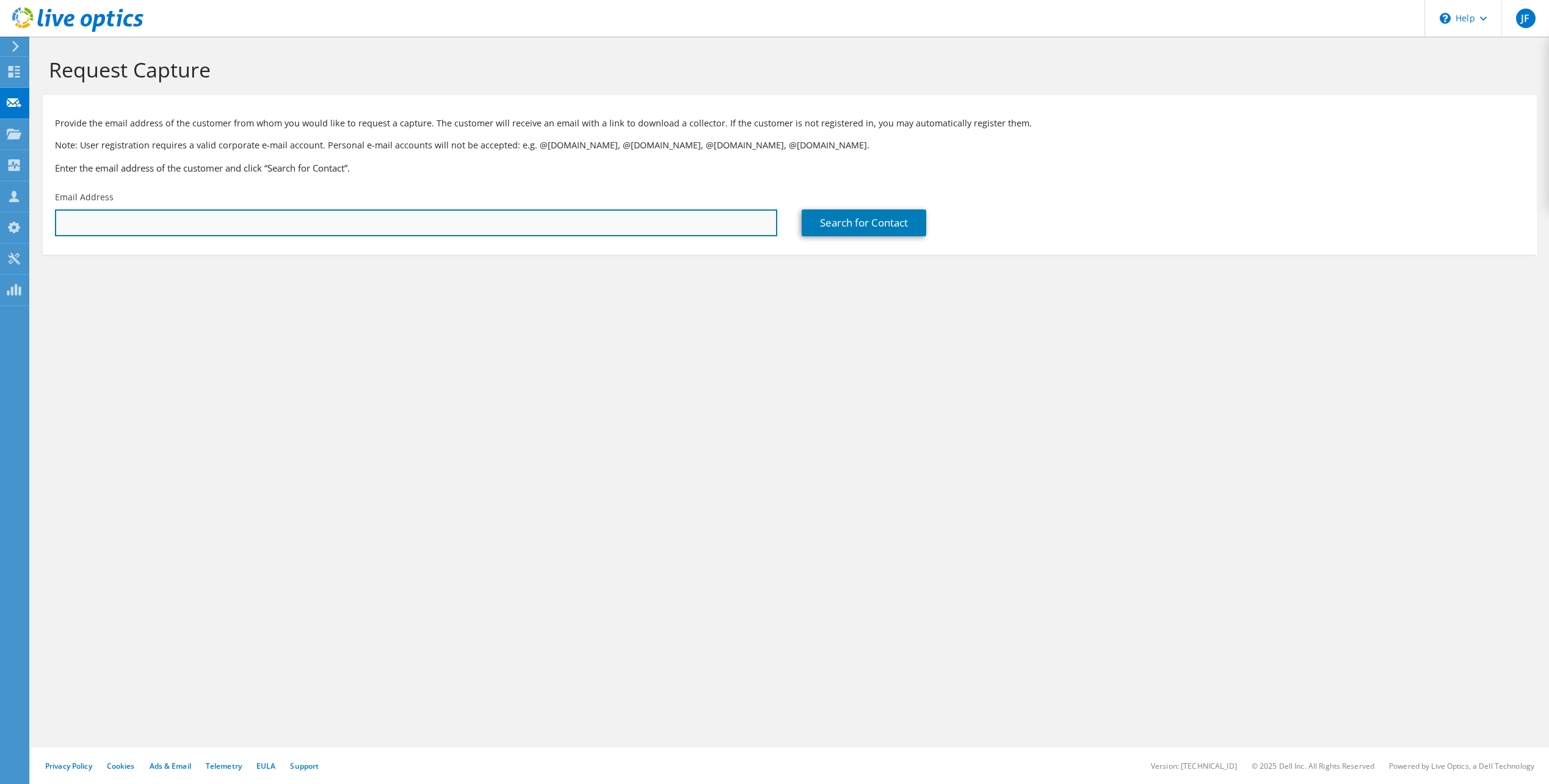
type input "[EMAIL_ADDRESS][DOMAIN_NAME]"
